Goal: Task Accomplishment & Management: Manage account settings

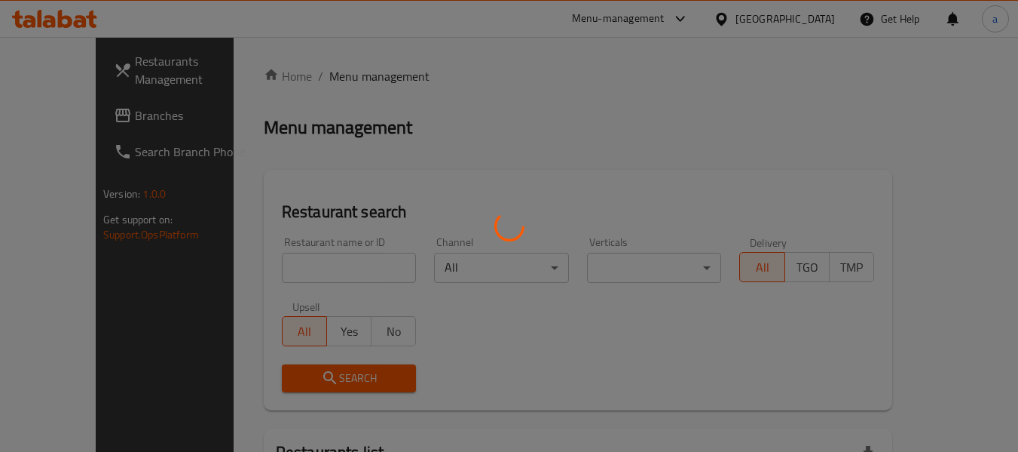
click at [796, 14] on div at bounding box center [509, 226] width 1018 height 452
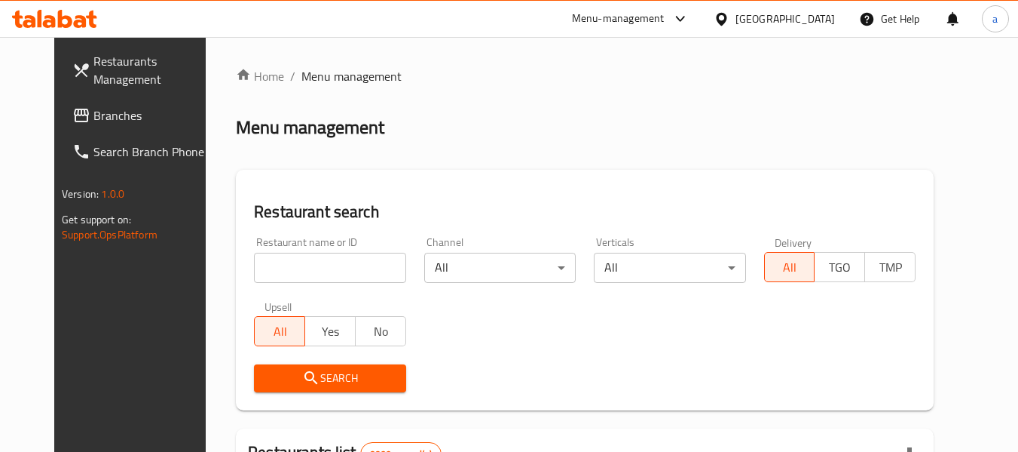
click at [794, 20] on div at bounding box center [509, 226] width 1018 height 452
click at [727, 20] on icon at bounding box center [721, 18] width 11 height 13
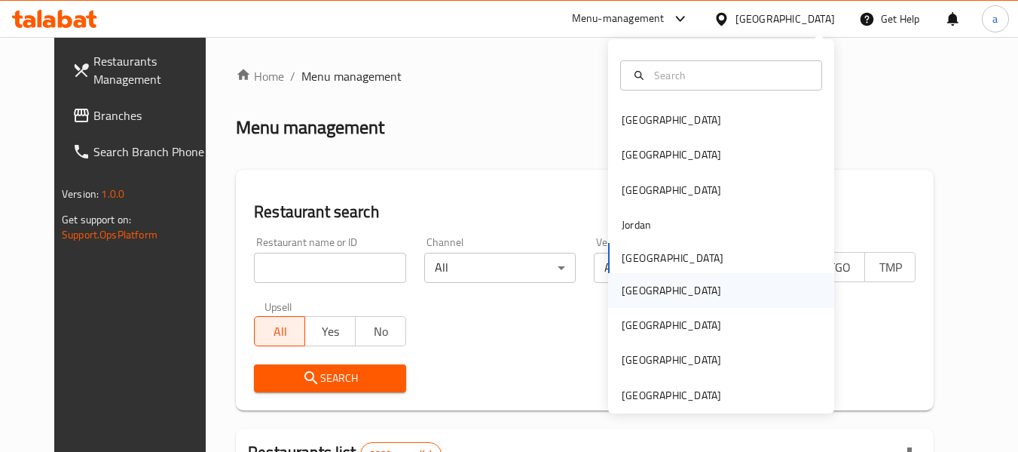
click at [629, 293] on div "[GEOGRAPHIC_DATA]" at bounding box center [672, 290] width 100 height 17
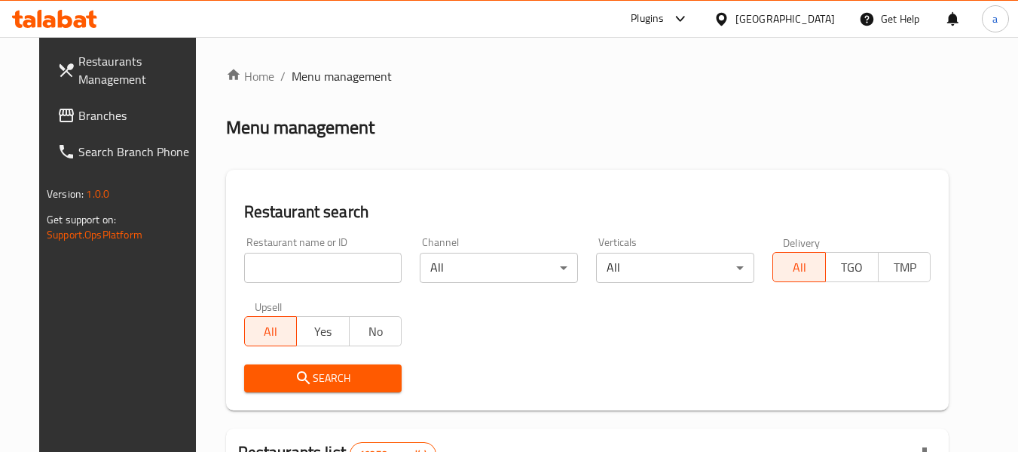
click at [78, 124] on span "Branches" at bounding box center [137, 115] width 119 height 18
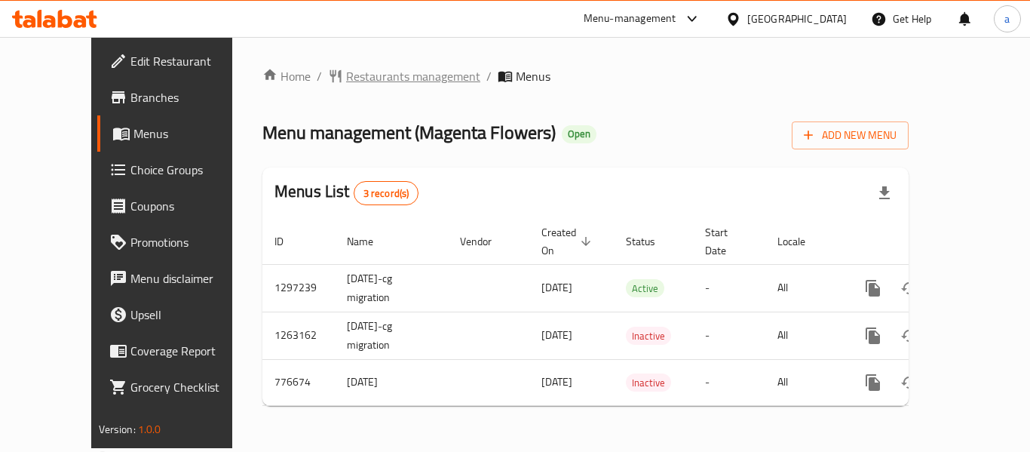
click at [328, 84] on span "Restaurants management" at bounding box center [404, 76] width 152 height 18
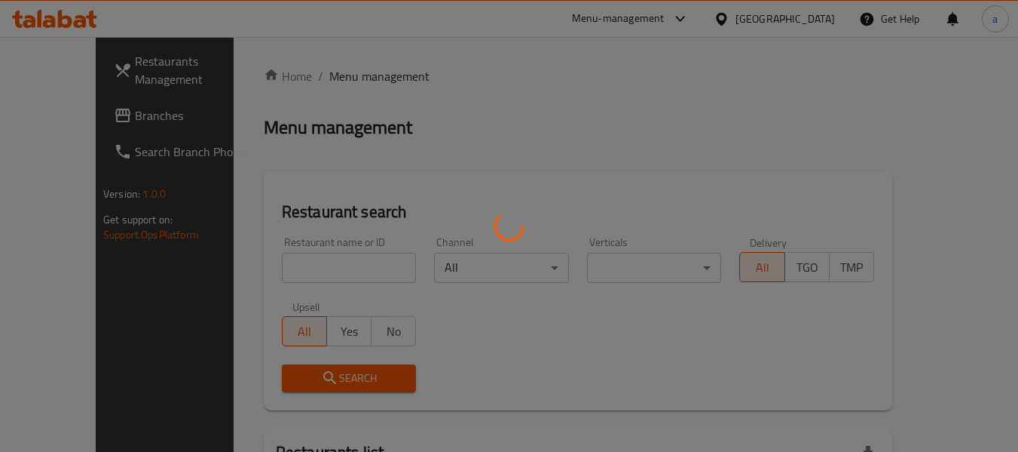
click at [786, 20] on div at bounding box center [509, 226] width 1018 height 452
click at [819, 28] on div at bounding box center [509, 226] width 1018 height 452
click at [813, 19] on div at bounding box center [509, 226] width 1018 height 452
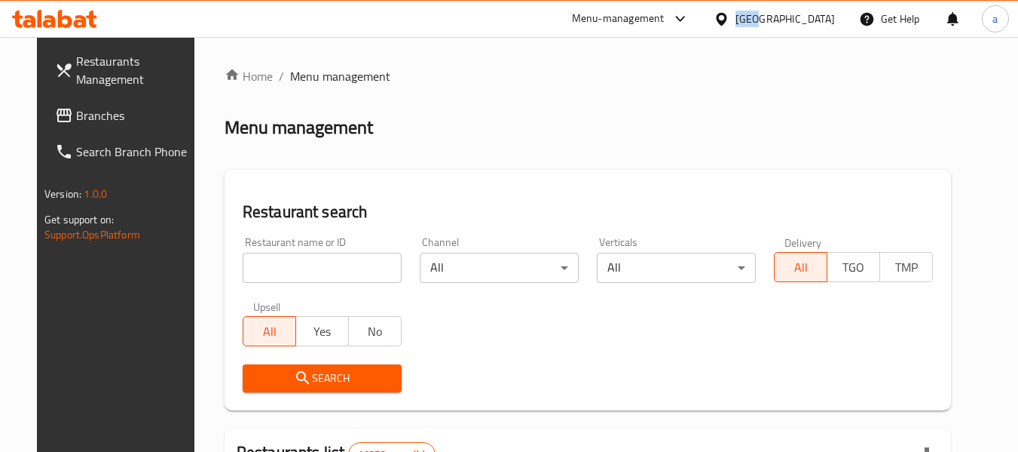
click at [813, 19] on div "[GEOGRAPHIC_DATA]" at bounding box center [786, 19] width 100 height 17
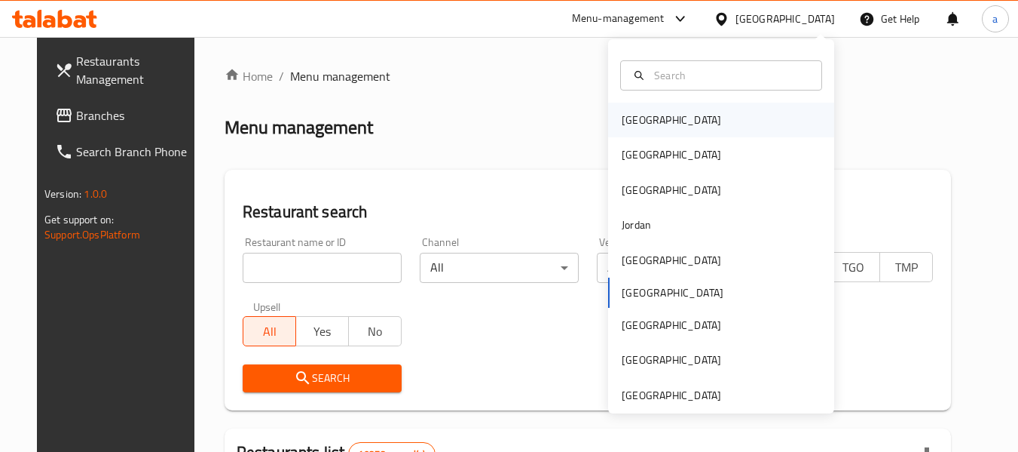
click at [631, 127] on div "[GEOGRAPHIC_DATA]" at bounding box center [672, 120] width 100 height 17
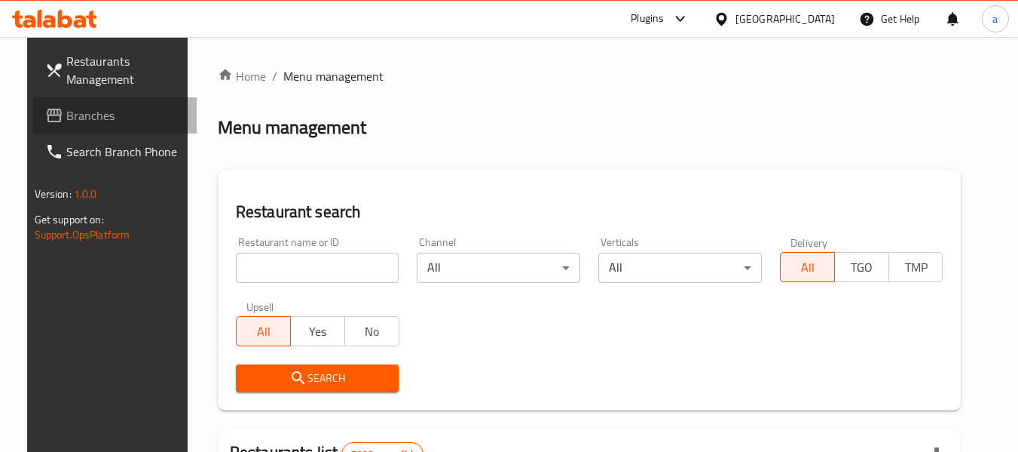
click at [103, 126] on link "Branches" at bounding box center [115, 115] width 164 height 36
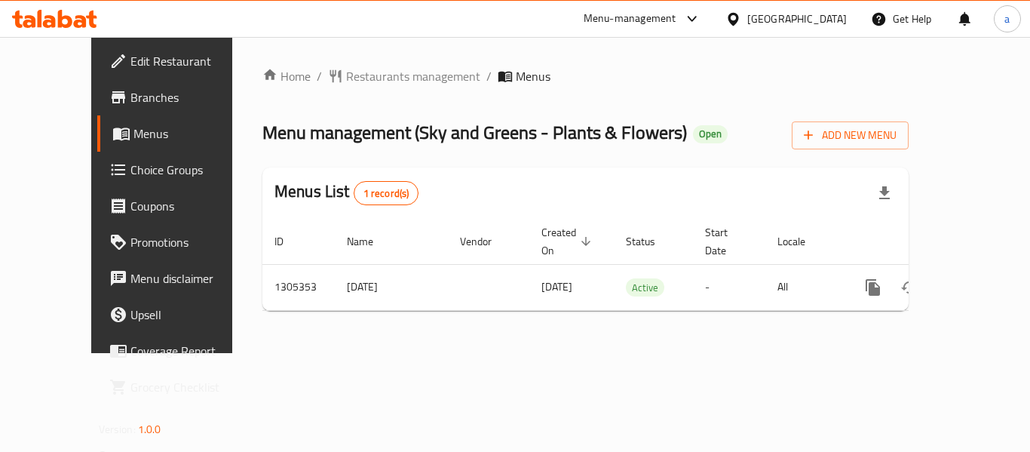
click at [781, 23] on div "[GEOGRAPHIC_DATA]" at bounding box center [785, 19] width 145 height 36
click at [741, 22] on icon at bounding box center [733, 19] width 16 height 16
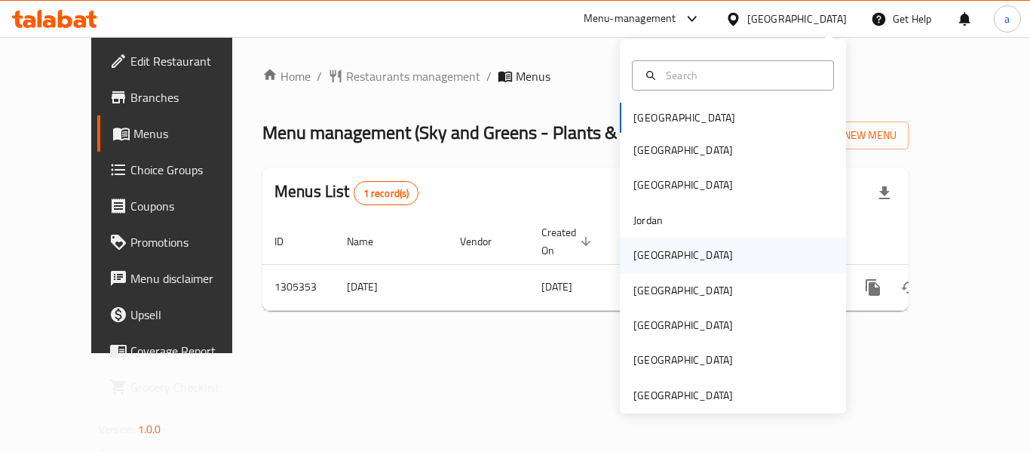
click at [643, 265] on div "[GEOGRAPHIC_DATA]" at bounding box center [683, 254] width 124 height 35
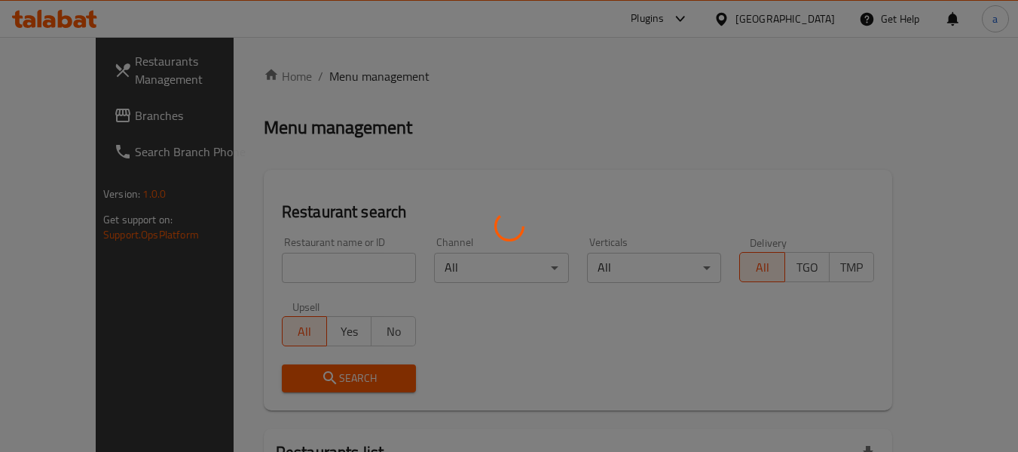
click at [52, 117] on div at bounding box center [509, 226] width 1018 height 452
click at [63, 117] on div at bounding box center [509, 226] width 1018 height 452
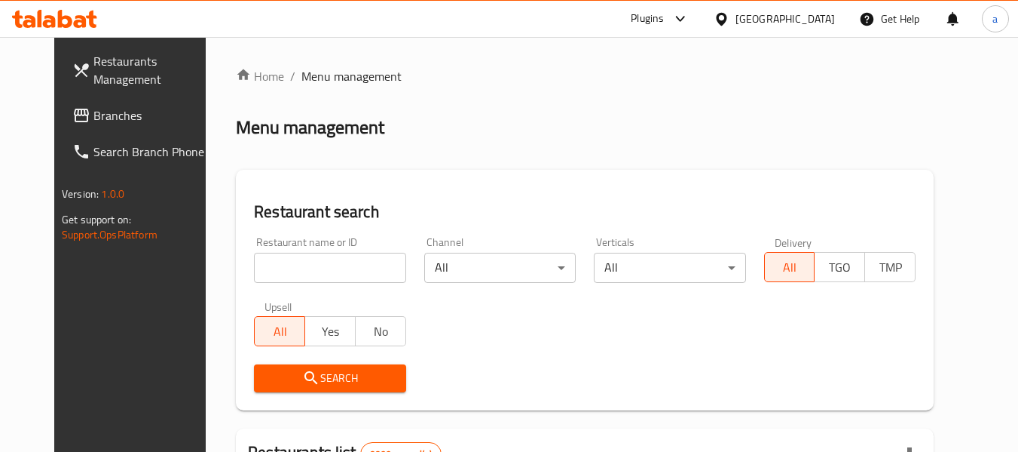
click at [93, 121] on span "Branches" at bounding box center [152, 115] width 119 height 18
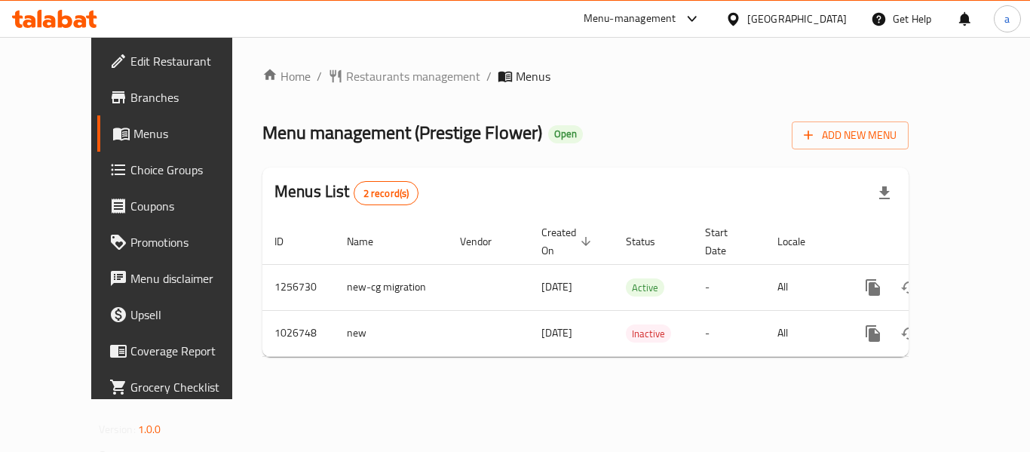
click at [285, 54] on div "Home / Restaurants management / Menus Menu management ( Prestige Flower ) Open …" at bounding box center [585, 218] width 706 height 362
click at [346, 75] on span "Restaurants management" at bounding box center [413, 76] width 134 height 18
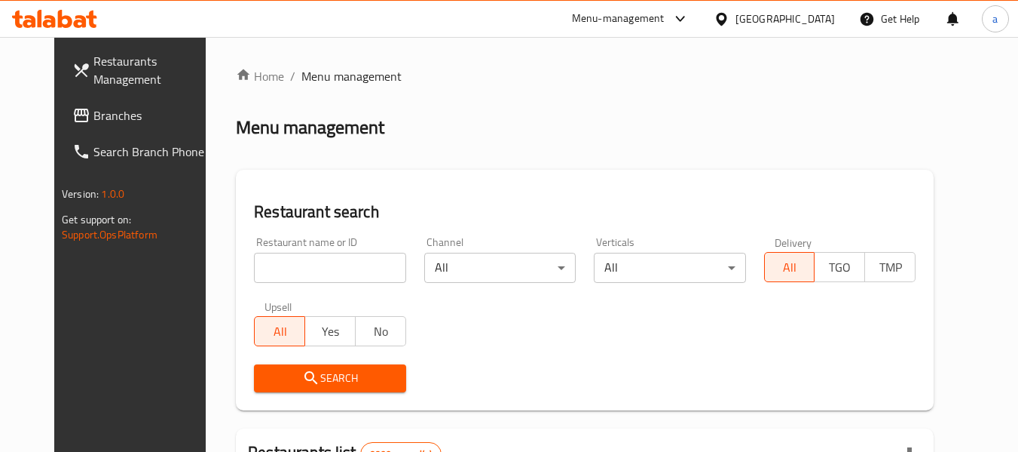
click at [736, 23] on div at bounding box center [725, 19] width 22 height 17
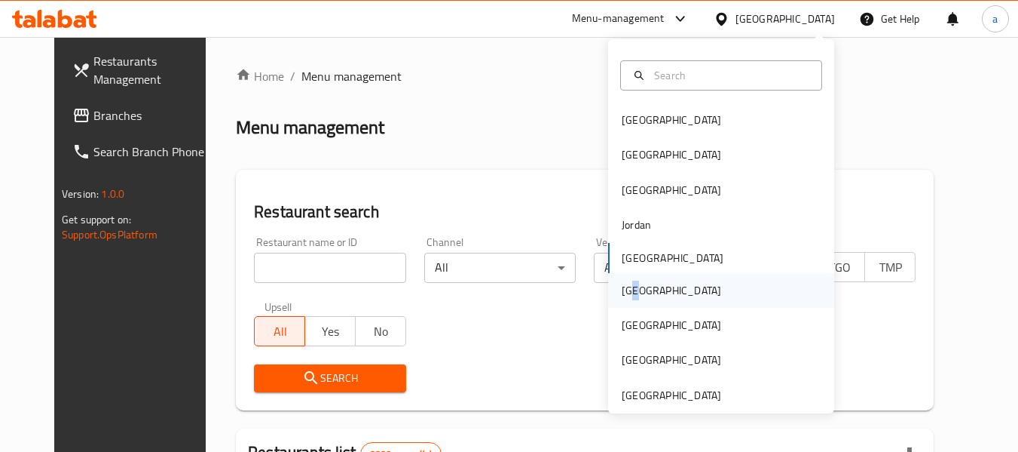
click at [631, 291] on div "[GEOGRAPHIC_DATA]" at bounding box center [672, 290] width 100 height 17
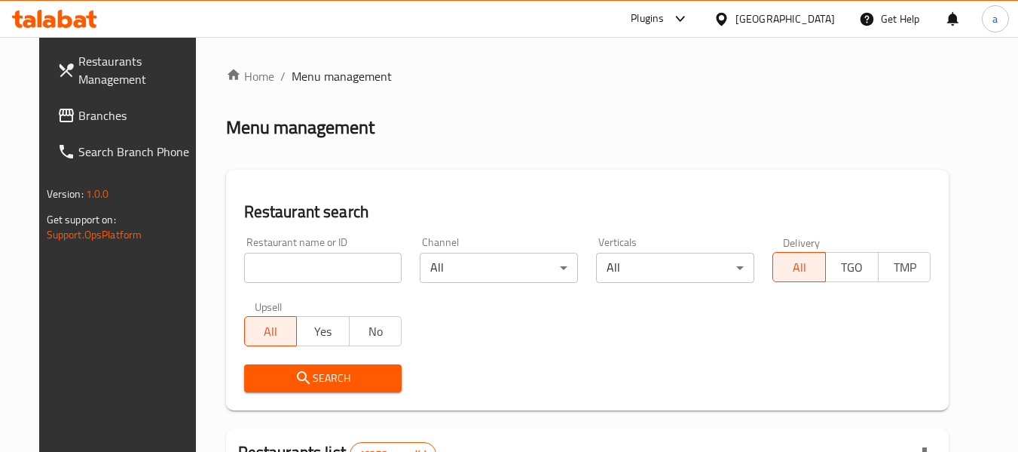
click at [78, 119] on span "Branches" at bounding box center [137, 115] width 119 height 18
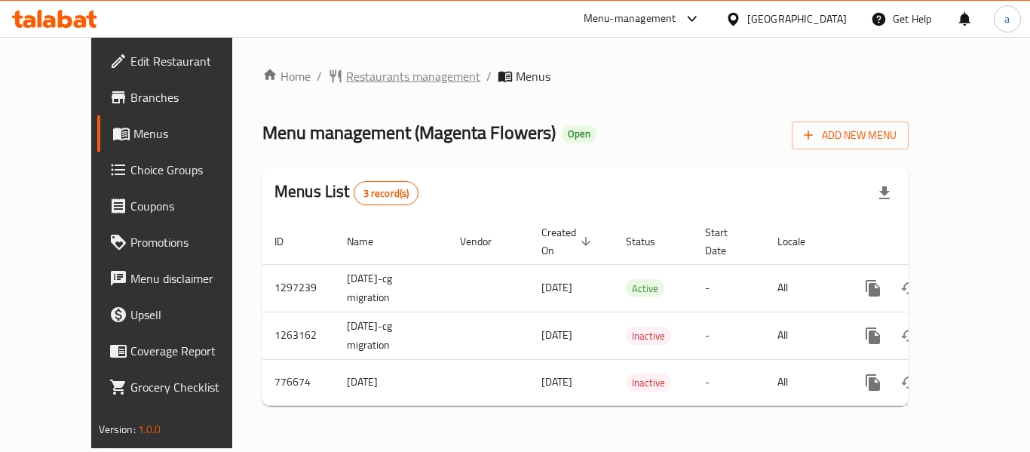
click at [346, 81] on span "Restaurants management" at bounding box center [413, 76] width 134 height 18
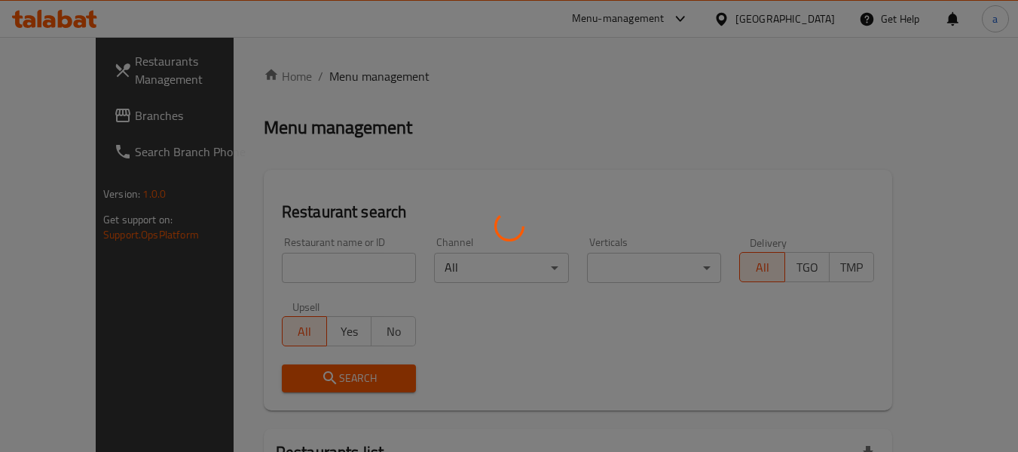
click at [818, 17] on div at bounding box center [509, 226] width 1018 height 452
click at [810, 26] on div at bounding box center [509, 226] width 1018 height 452
click at [804, 21] on div at bounding box center [509, 226] width 1018 height 452
click at [801, 19] on div at bounding box center [509, 226] width 1018 height 452
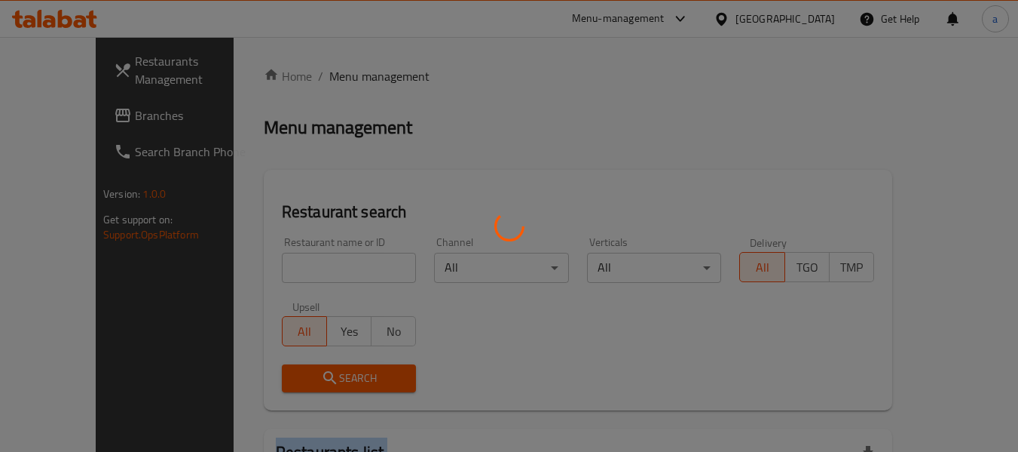
click at [801, 19] on div at bounding box center [509, 226] width 1018 height 452
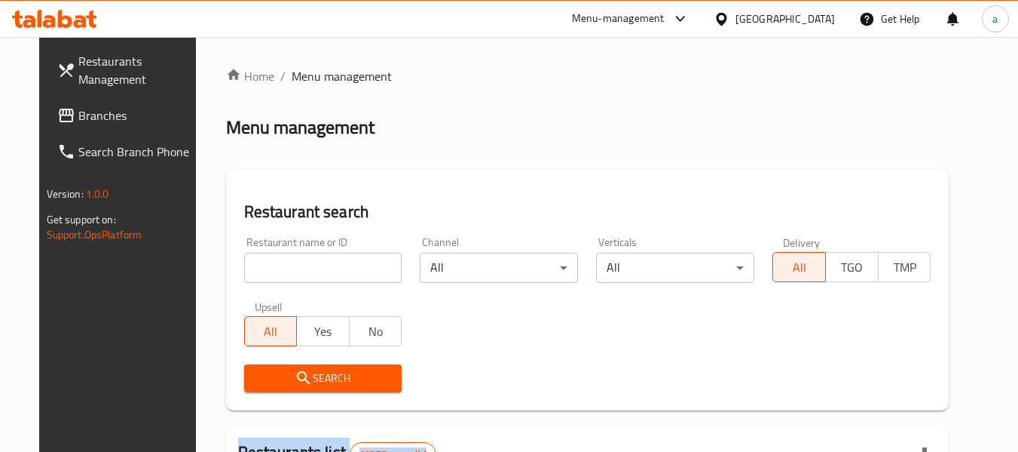
click at [727, 15] on icon at bounding box center [721, 18] width 11 height 13
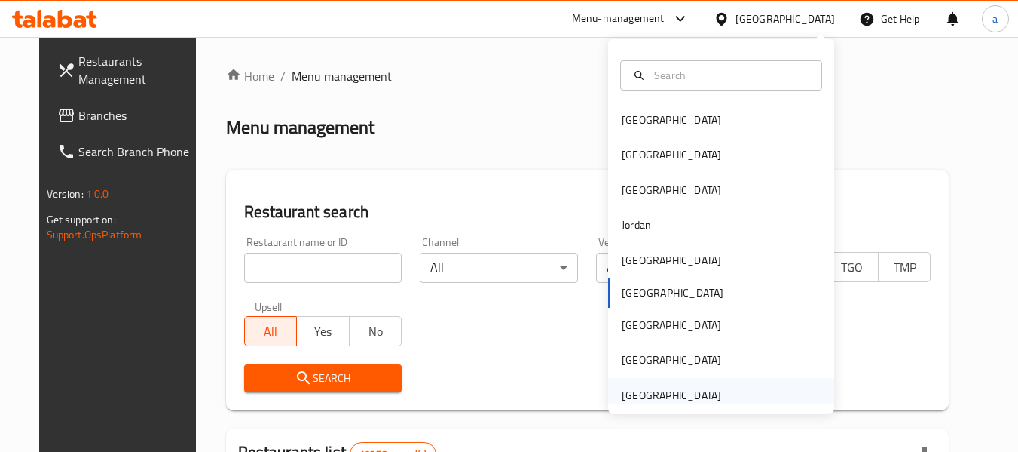
click at [648, 397] on div "[GEOGRAPHIC_DATA]" at bounding box center [672, 395] width 100 height 17
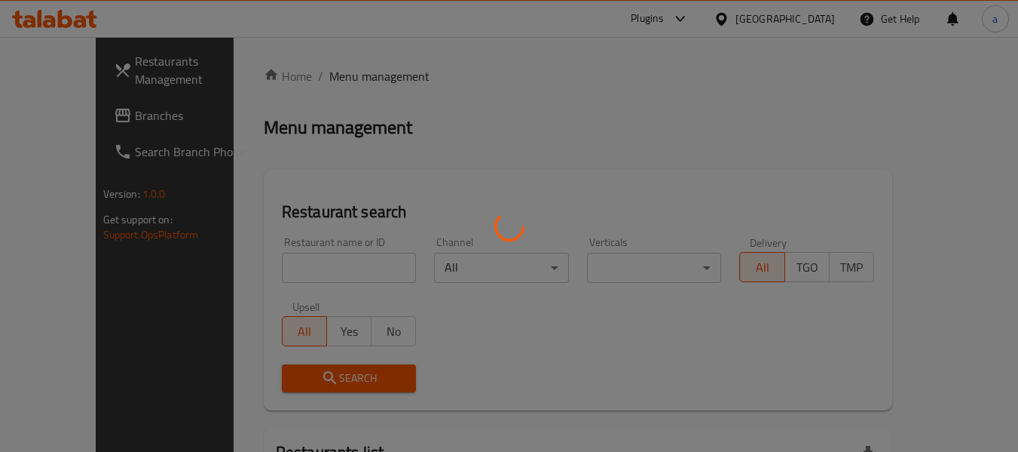
click at [73, 124] on div at bounding box center [509, 226] width 1018 height 452
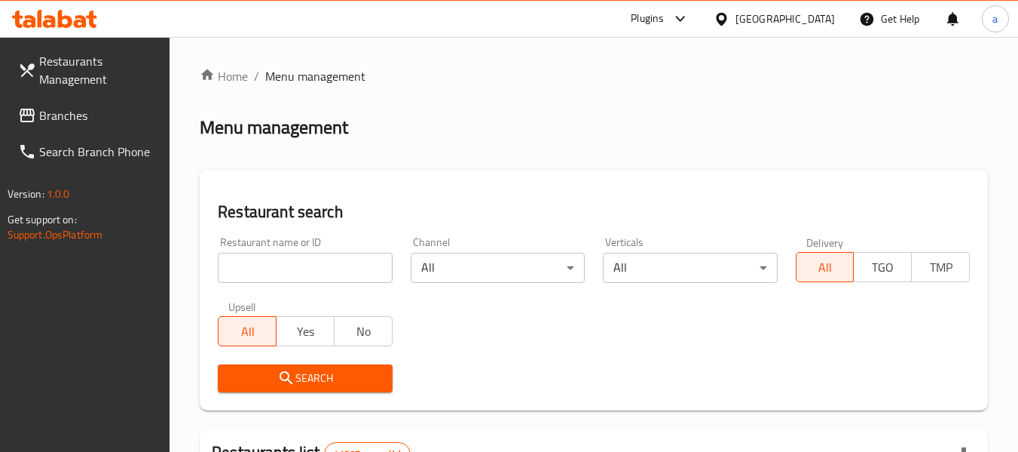
click at [73, 122] on span "Branches" at bounding box center [98, 115] width 119 height 18
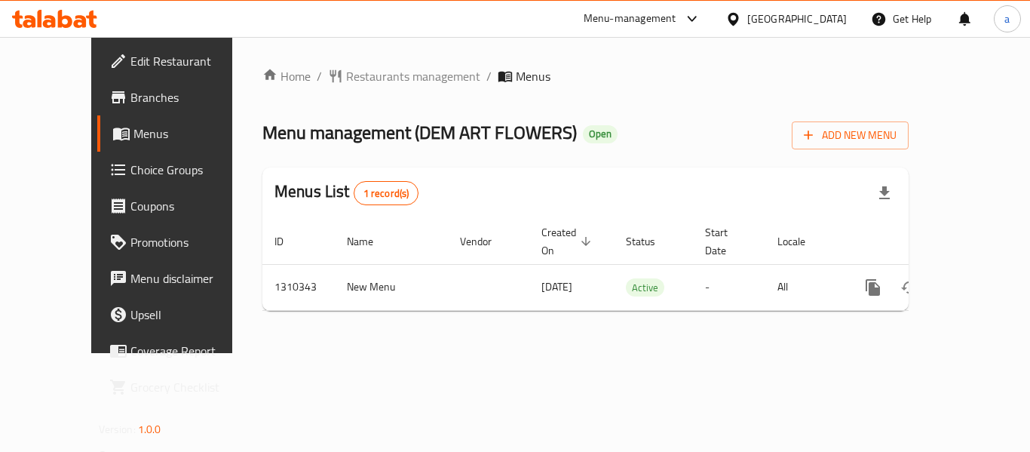
click at [320, 94] on div "Home / Restaurants management / Menus Menu management ( DEM ART FLOWERS ) Open …" at bounding box center [585, 195] width 646 height 256
click at [346, 77] on span "Restaurants management" at bounding box center [413, 76] width 134 height 18
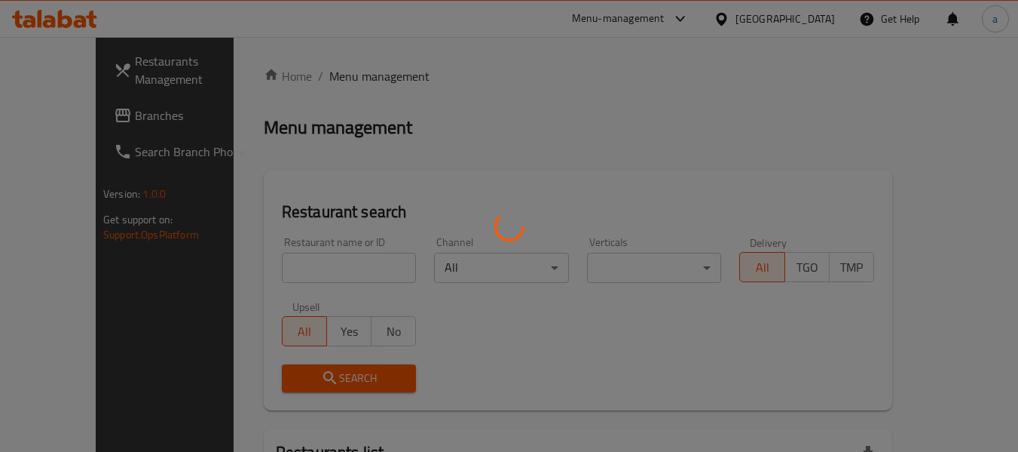
click at [745, 21] on div at bounding box center [509, 226] width 1018 height 452
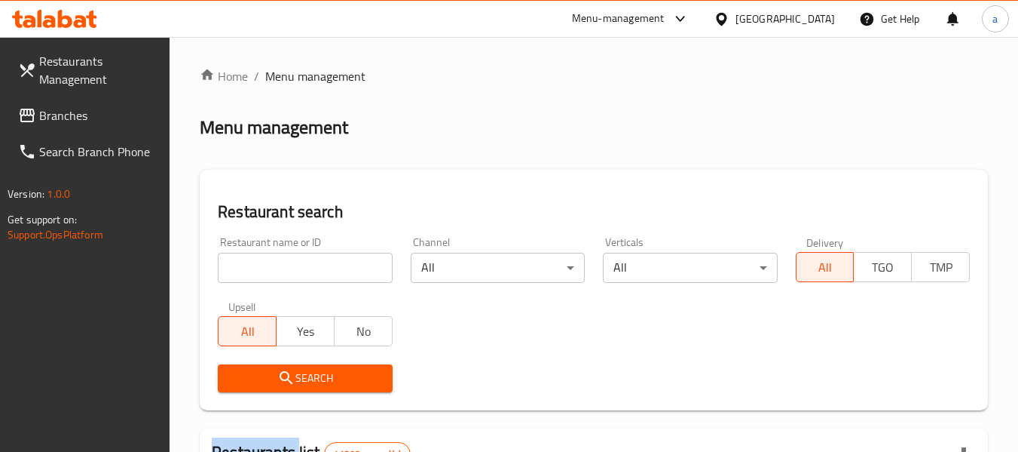
click at [739, 13] on div at bounding box center [509, 226] width 1018 height 452
click at [739, 13] on div "[GEOGRAPHIC_DATA]" at bounding box center [786, 19] width 100 height 17
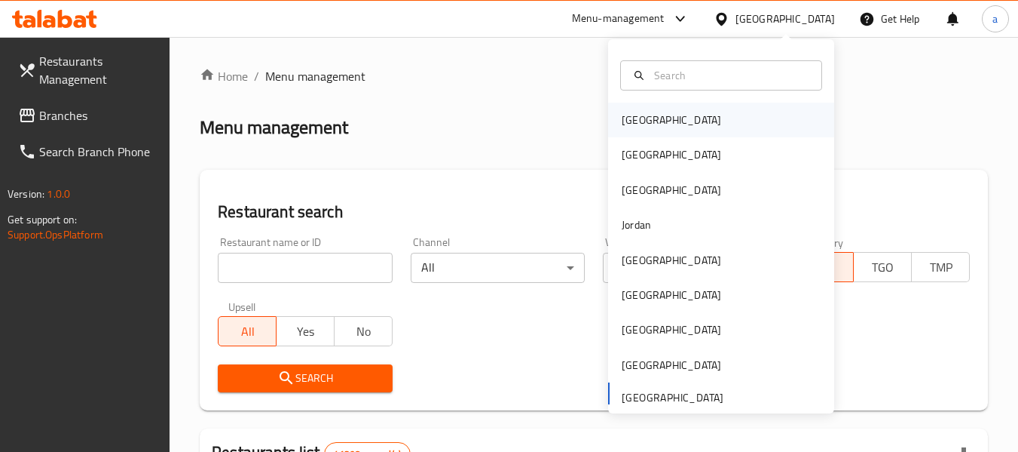
click at [610, 123] on div "[GEOGRAPHIC_DATA]" at bounding box center [672, 120] width 124 height 35
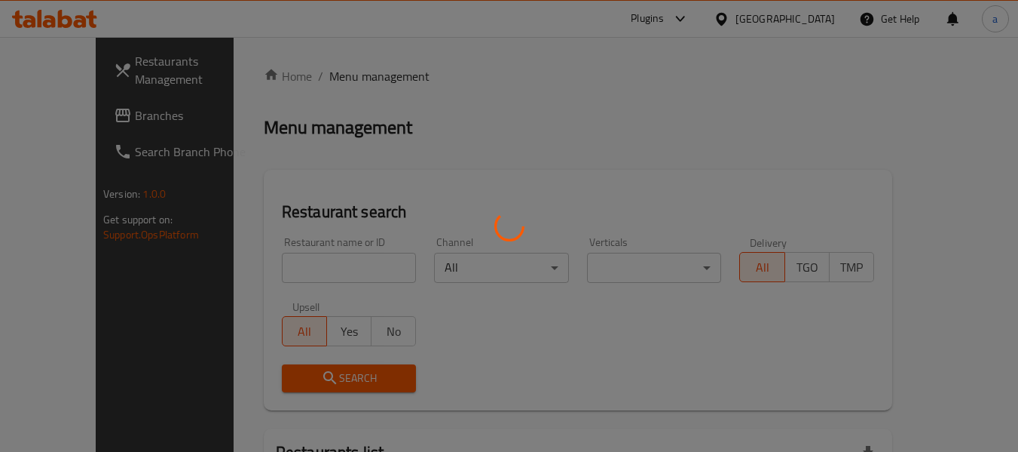
click at [612, 124] on div at bounding box center [509, 226] width 1018 height 452
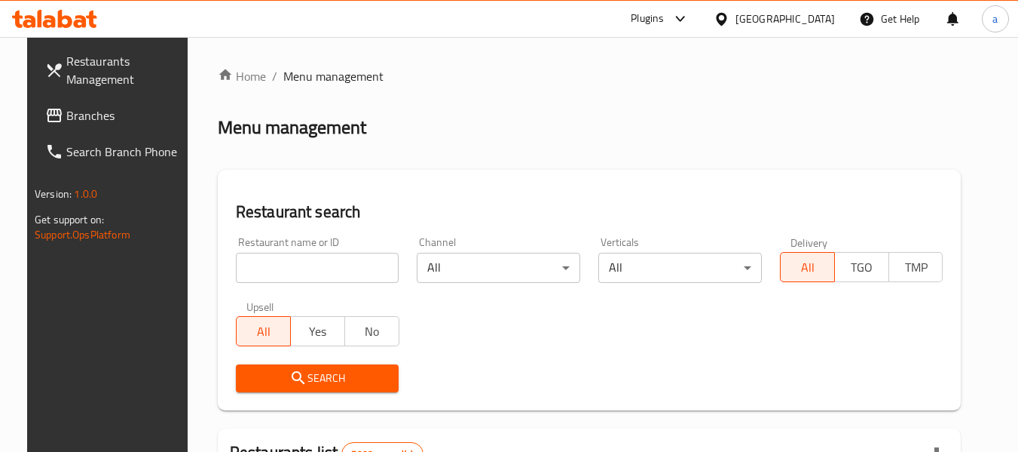
click at [66, 118] on span "Branches" at bounding box center [125, 115] width 119 height 18
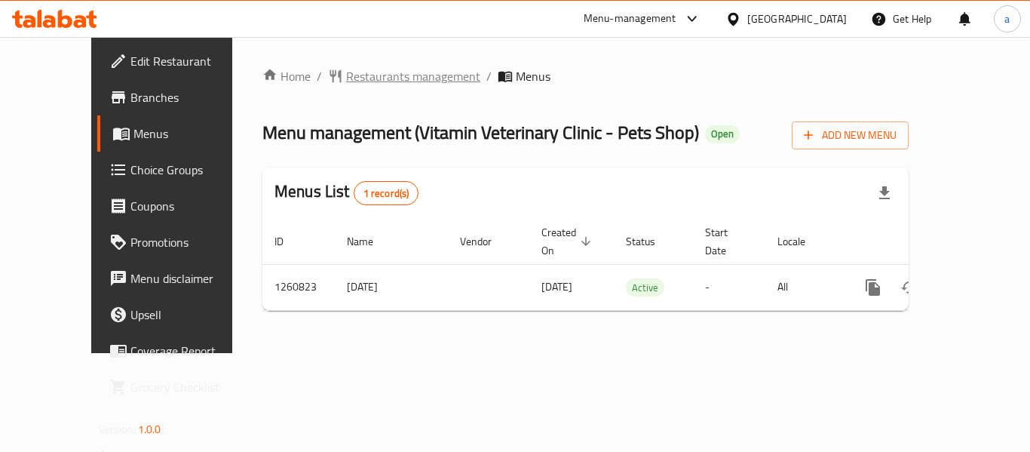
click at [346, 67] on span "Restaurants management" at bounding box center [413, 76] width 134 height 18
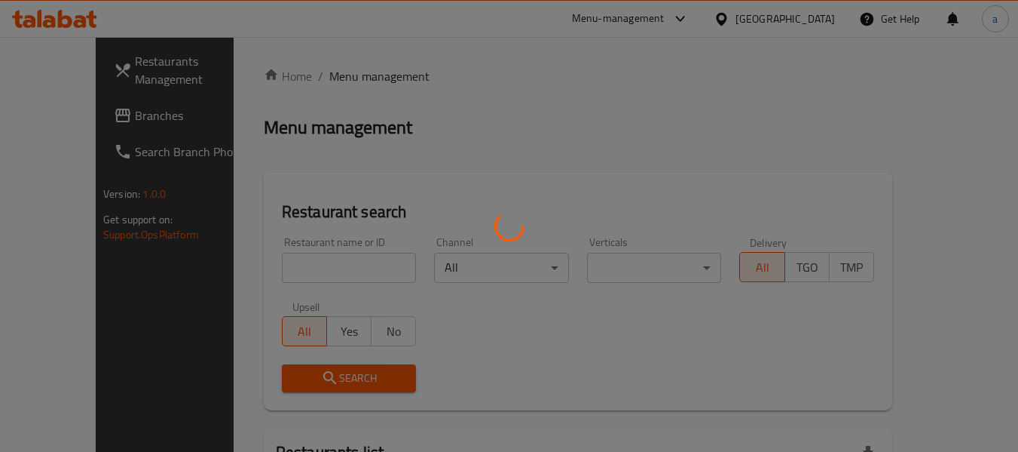
click at [813, 14] on div at bounding box center [509, 226] width 1018 height 452
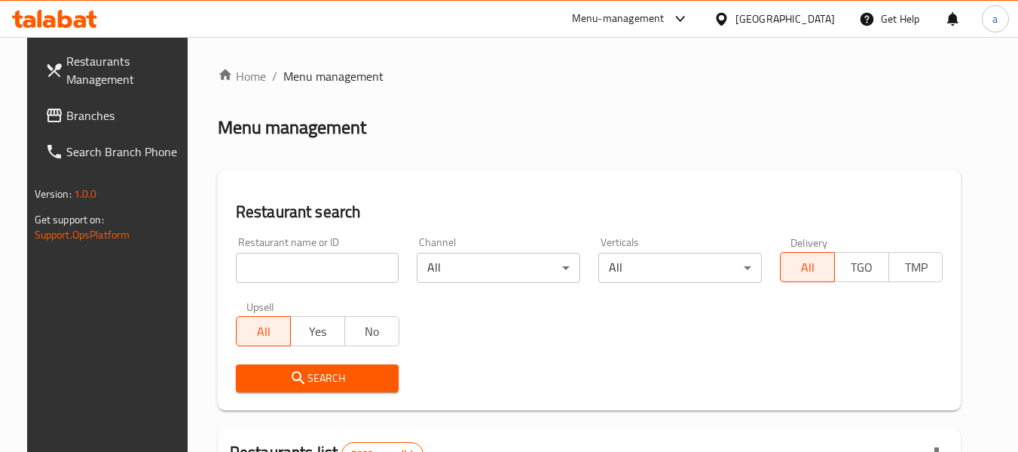
click at [736, 23] on div at bounding box center [725, 19] width 22 height 17
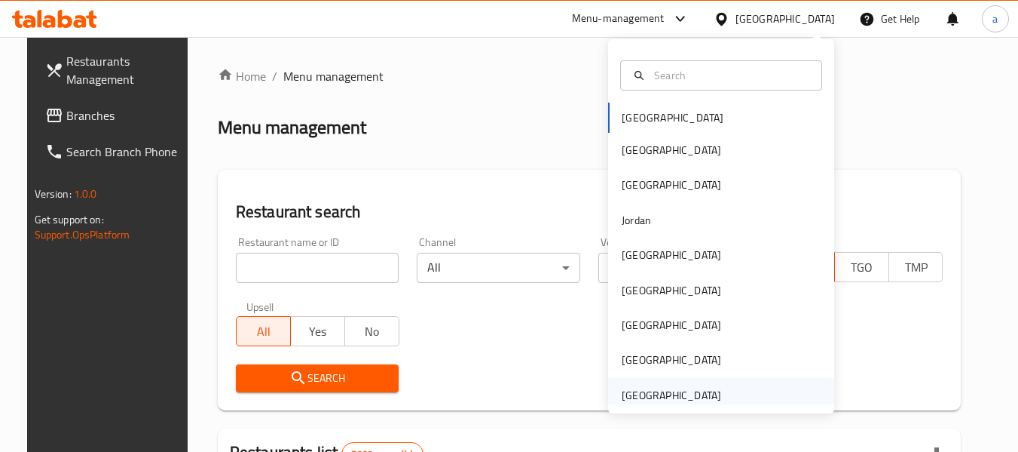
click at [668, 397] on div "[GEOGRAPHIC_DATA]" at bounding box center [672, 395] width 100 height 17
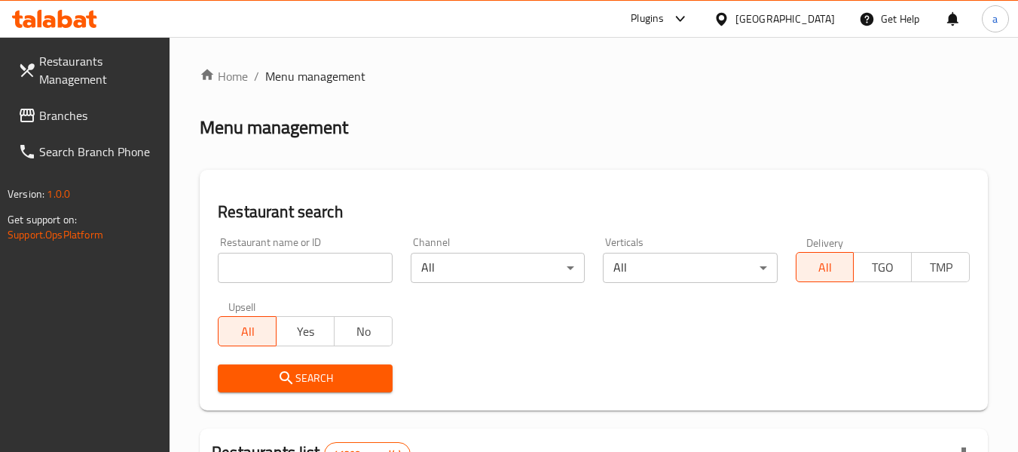
click at [66, 131] on link "Branches" at bounding box center [88, 115] width 164 height 36
